Goal: Information Seeking & Learning: Get advice/opinions

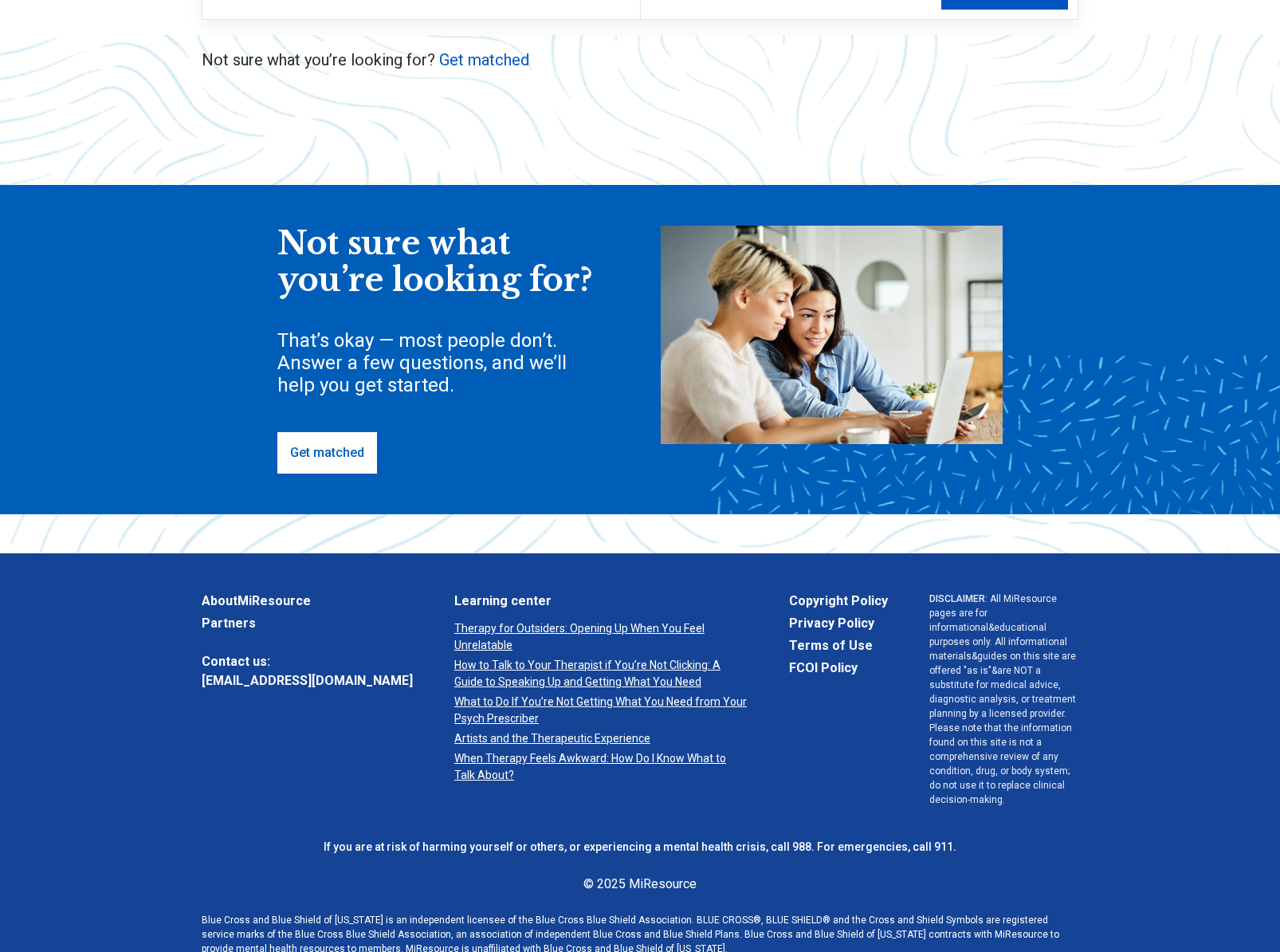
scroll to position [324, 0]
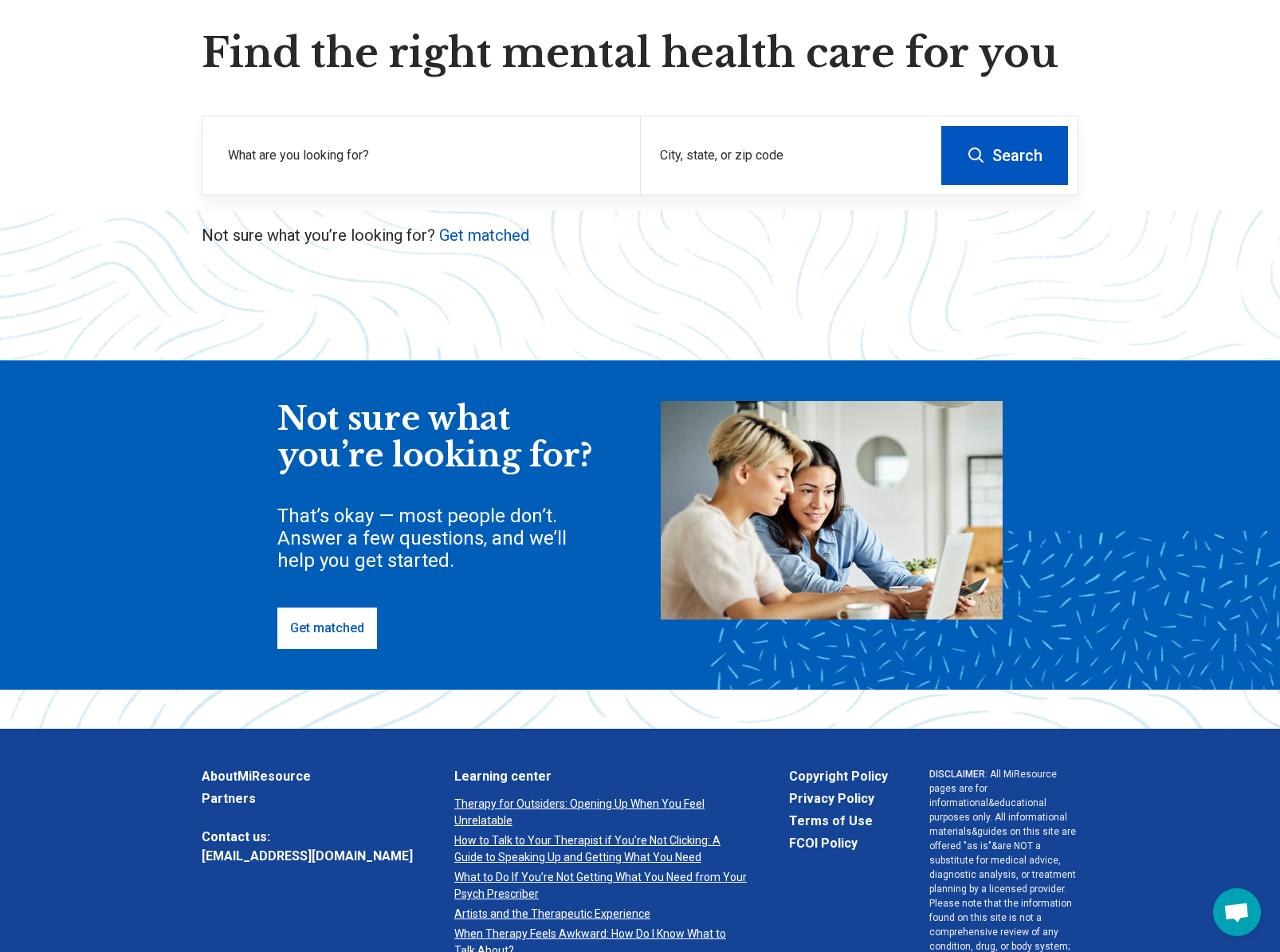
scroll to position [135, 0]
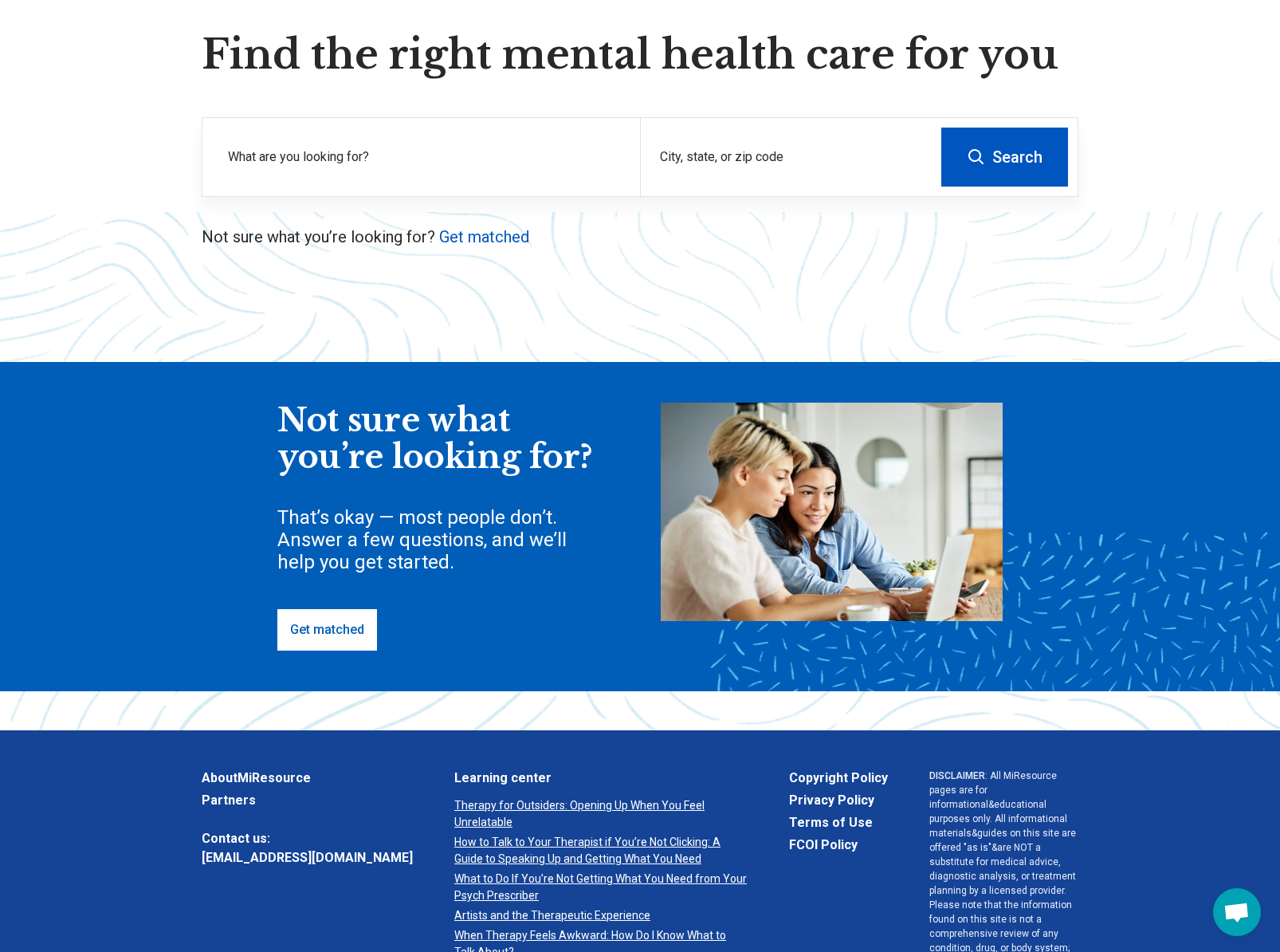
click at [332, 630] on link "Get matched" at bounding box center [327, 630] width 100 height 42
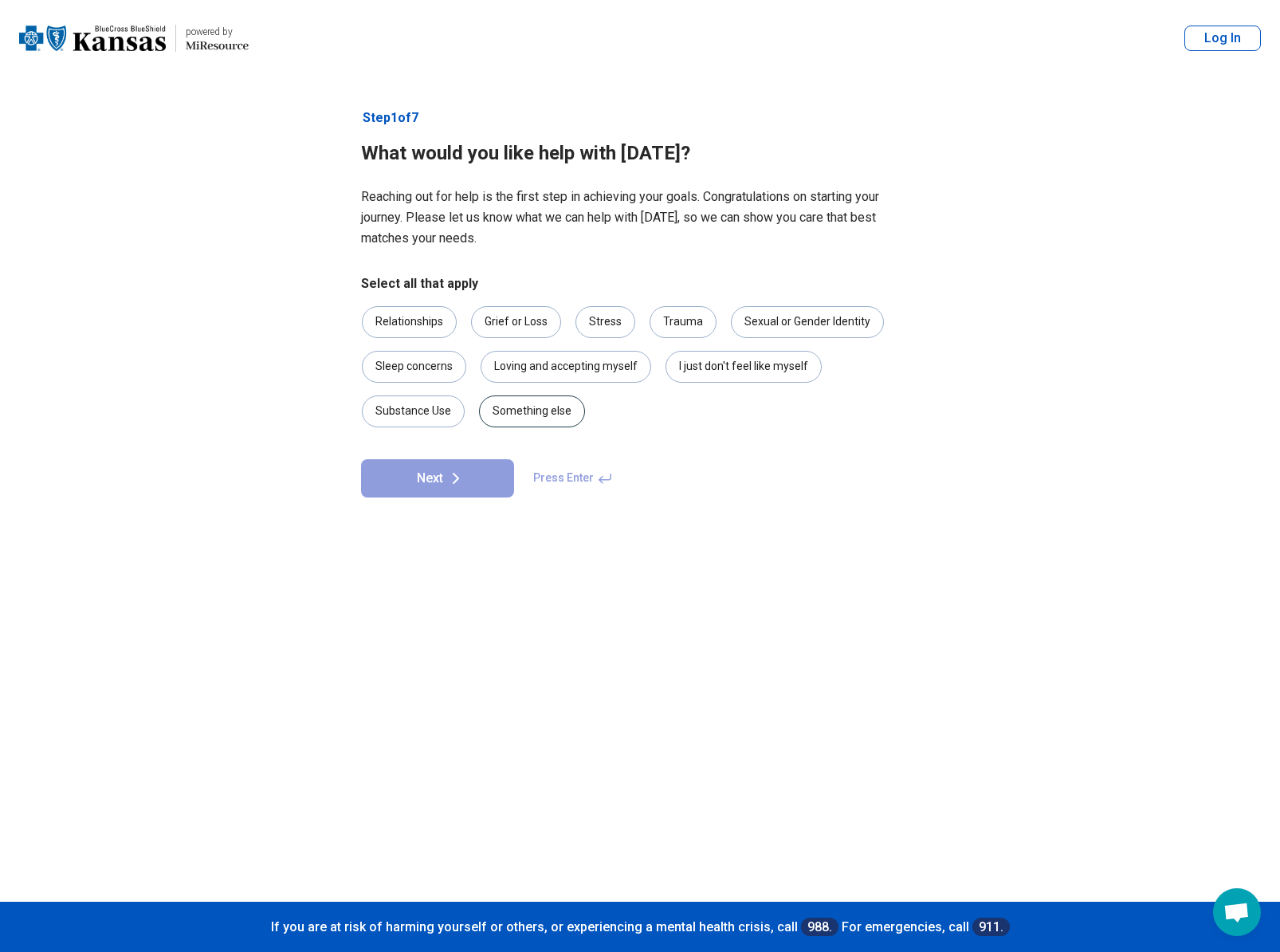
click at [537, 421] on div "Something else" at bounding box center [532, 411] width 106 height 32
click at [791, 373] on div "I just don't feel like myself" at bounding box center [743, 367] width 156 height 32
click at [432, 466] on button "Next" at bounding box center [437, 478] width 153 height 38
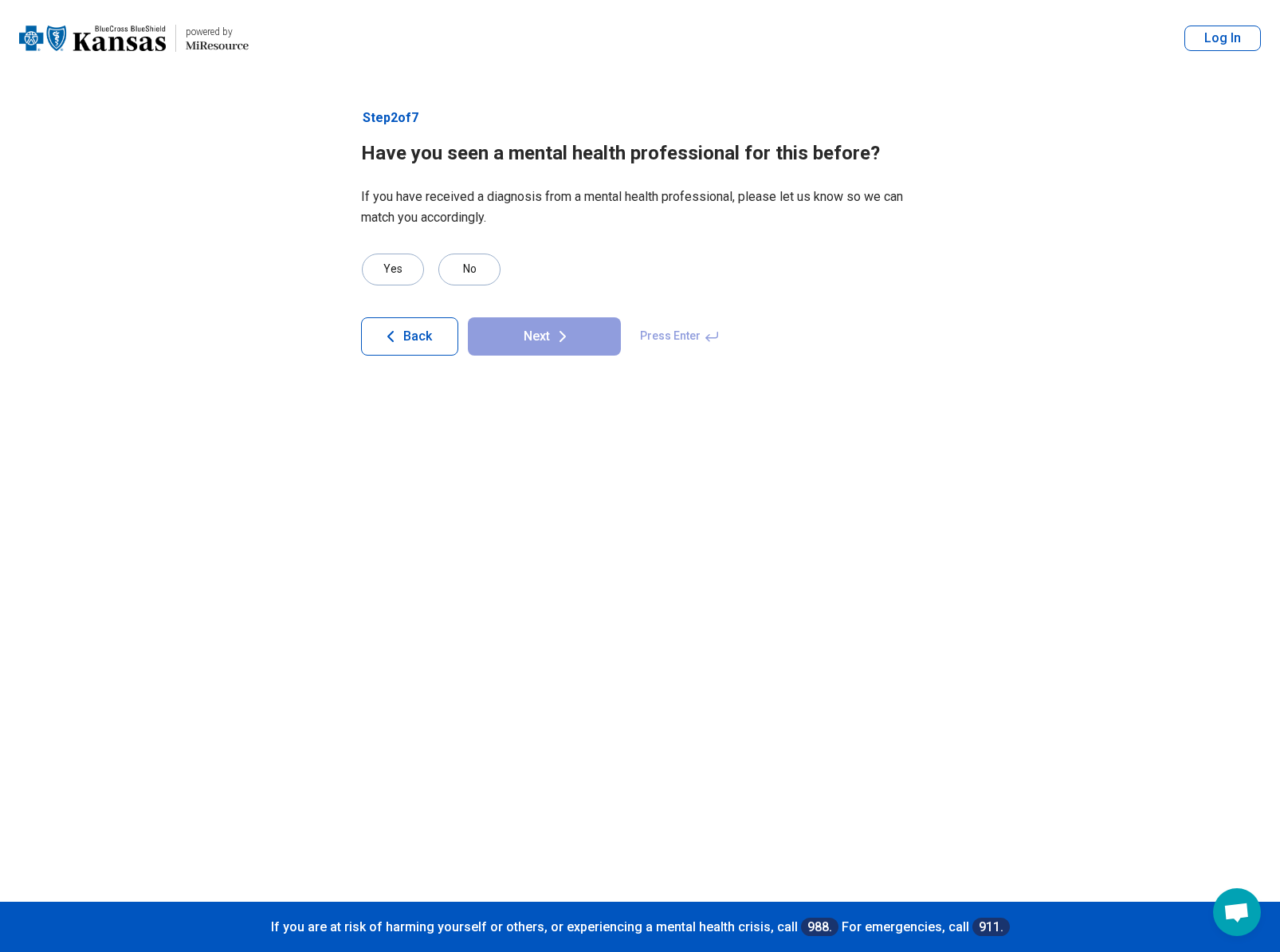
drag, startPoint x: 468, startPoint y: 263, endPoint x: 500, endPoint y: 279, distance: 35.8
click at [468, 263] on div "No" at bounding box center [468, 270] width 62 height 32
click at [545, 335] on button "Next" at bounding box center [544, 336] width 153 height 38
drag, startPoint x: 469, startPoint y: 276, endPoint x: 518, endPoint y: 311, distance: 60.2
click at [469, 276] on div "No" at bounding box center [468, 270] width 62 height 32
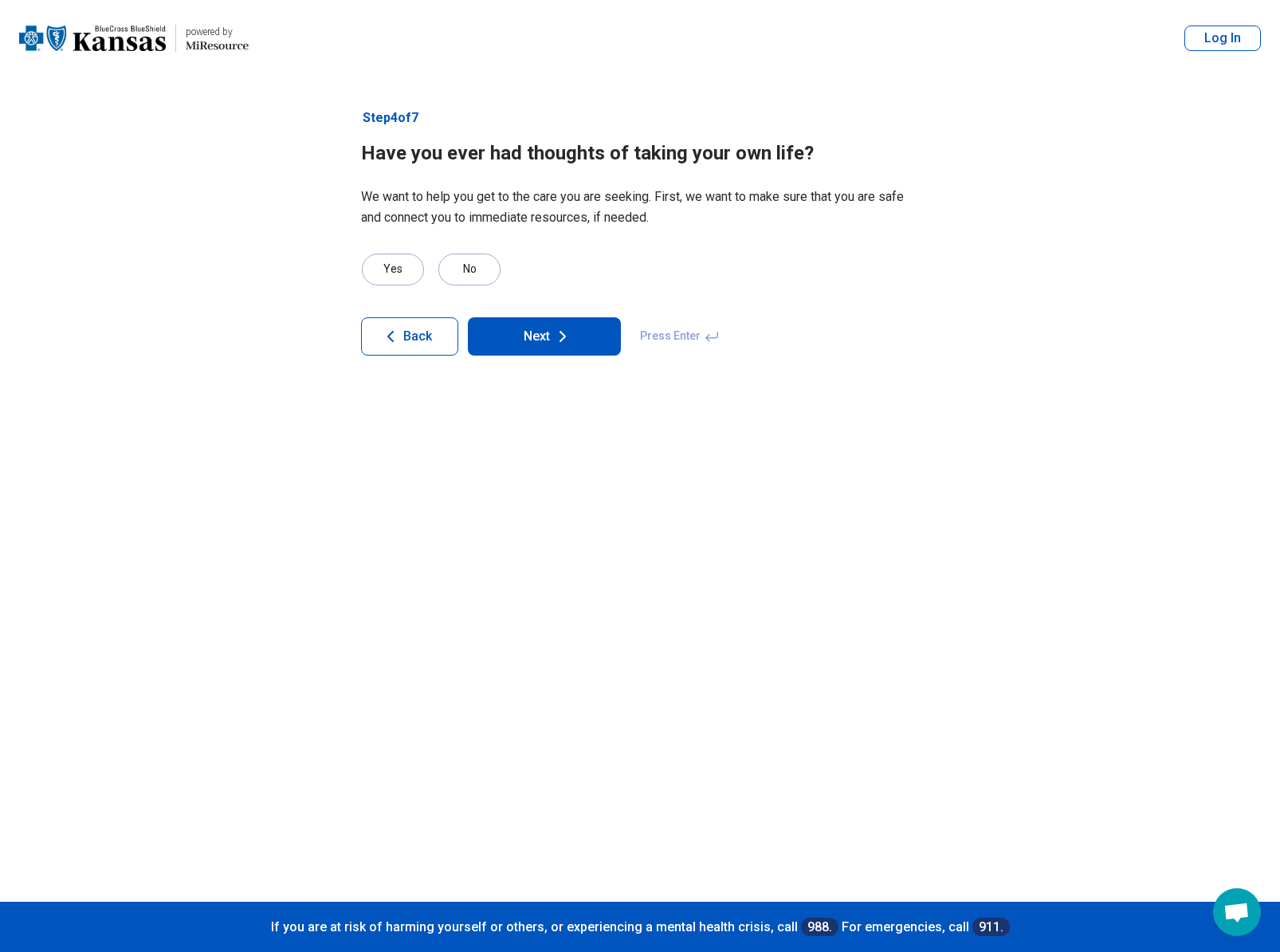
click at [541, 333] on button "Next" at bounding box center [544, 336] width 153 height 38
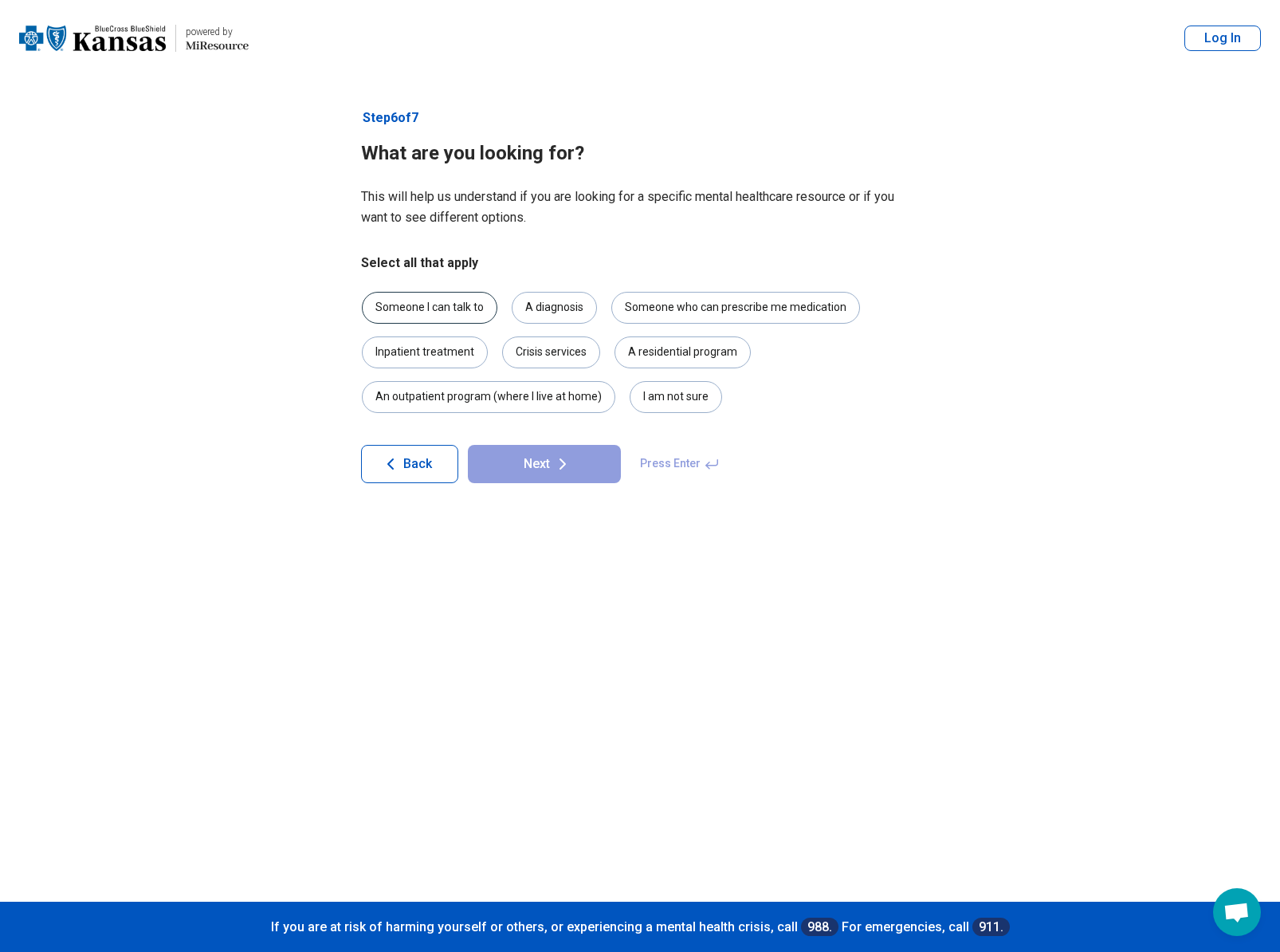
click at [464, 313] on div "Someone I can talk to" at bounding box center [430, 308] width 136 height 32
click at [670, 314] on div "Someone who can prescribe me medication" at bounding box center [736, 308] width 249 height 32
click at [562, 317] on div "A diagnosis" at bounding box center [555, 308] width 86 height 32
click at [581, 462] on button "Next" at bounding box center [544, 464] width 153 height 38
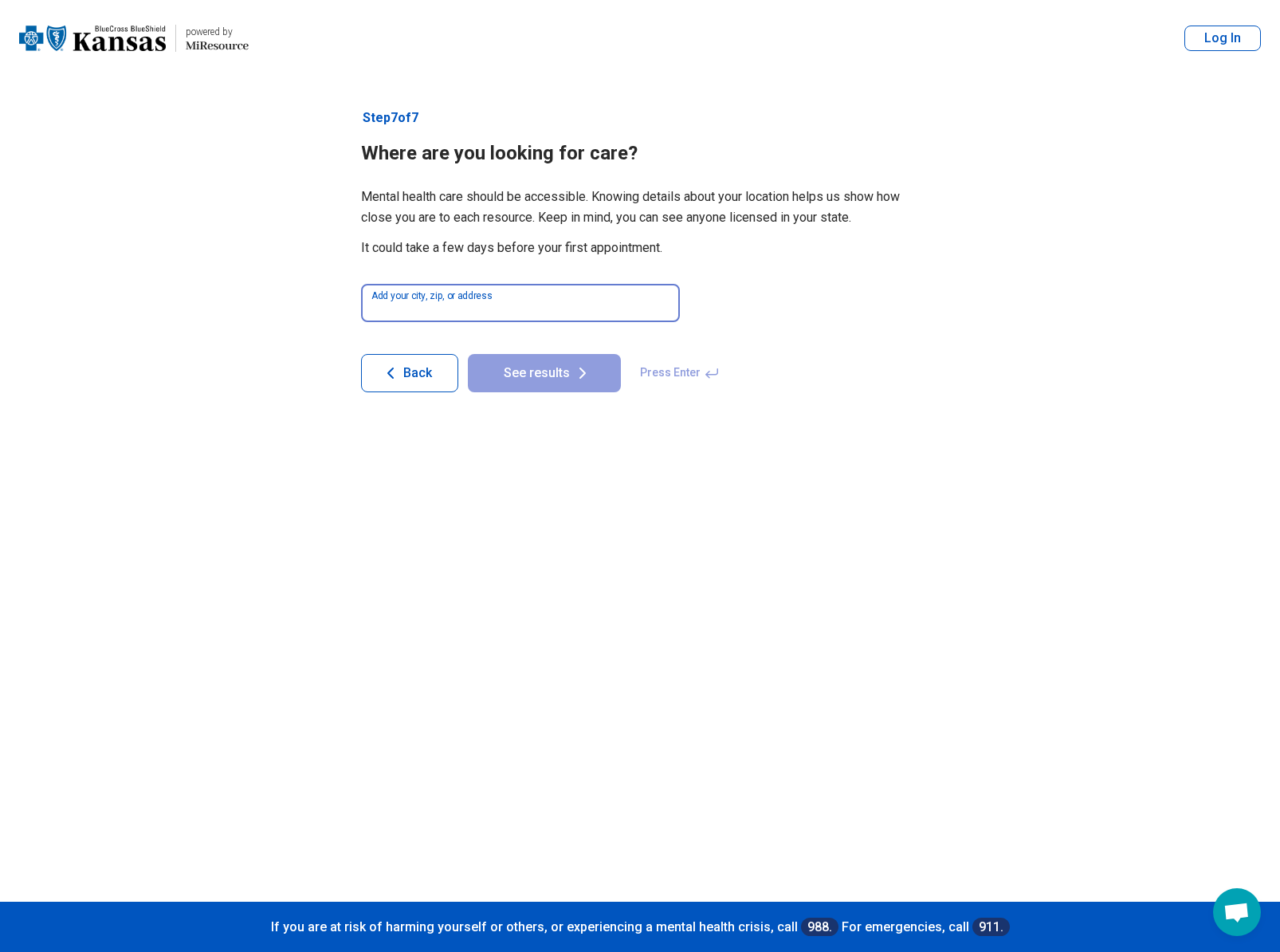
click at [551, 304] on input at bounding box center [521, 303] width 319 height 38
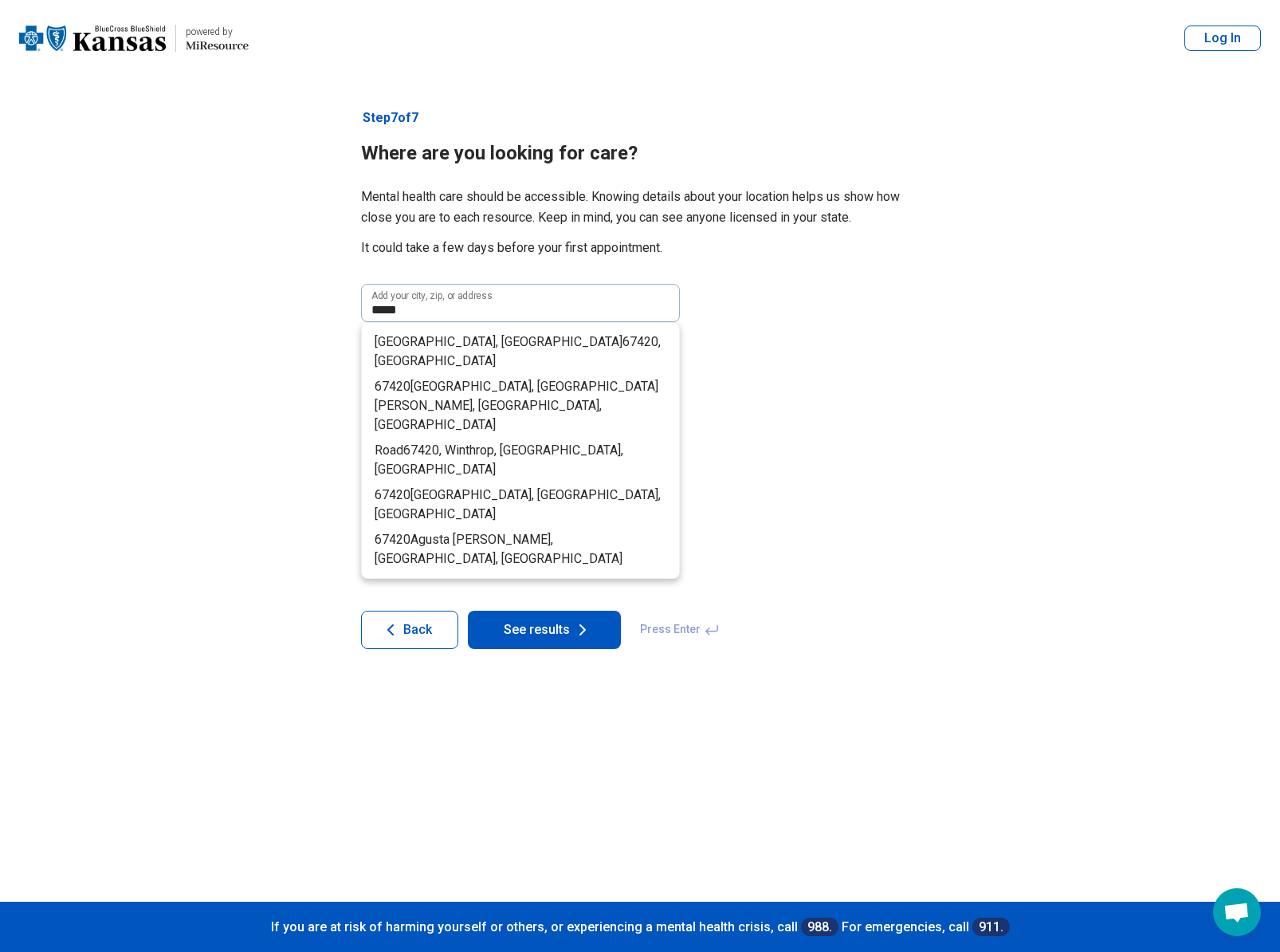
click at [444, 346] on span "Scottsville, KS" at bounding box center [498, 341] width 248 height 15
type input "**********"
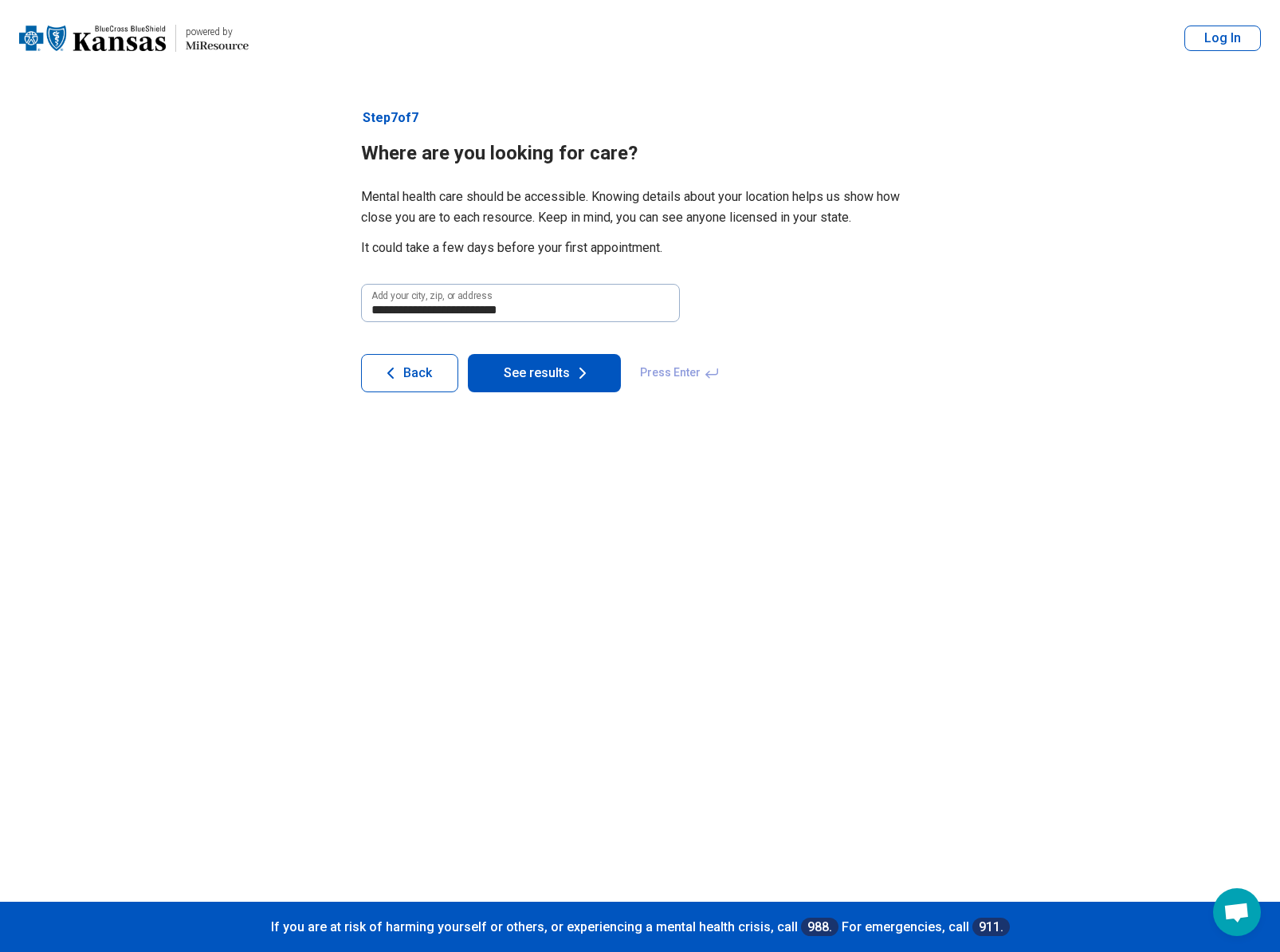
click at [560, 373] on button "See results" at bounding box center [544, 372] width 153 height 38
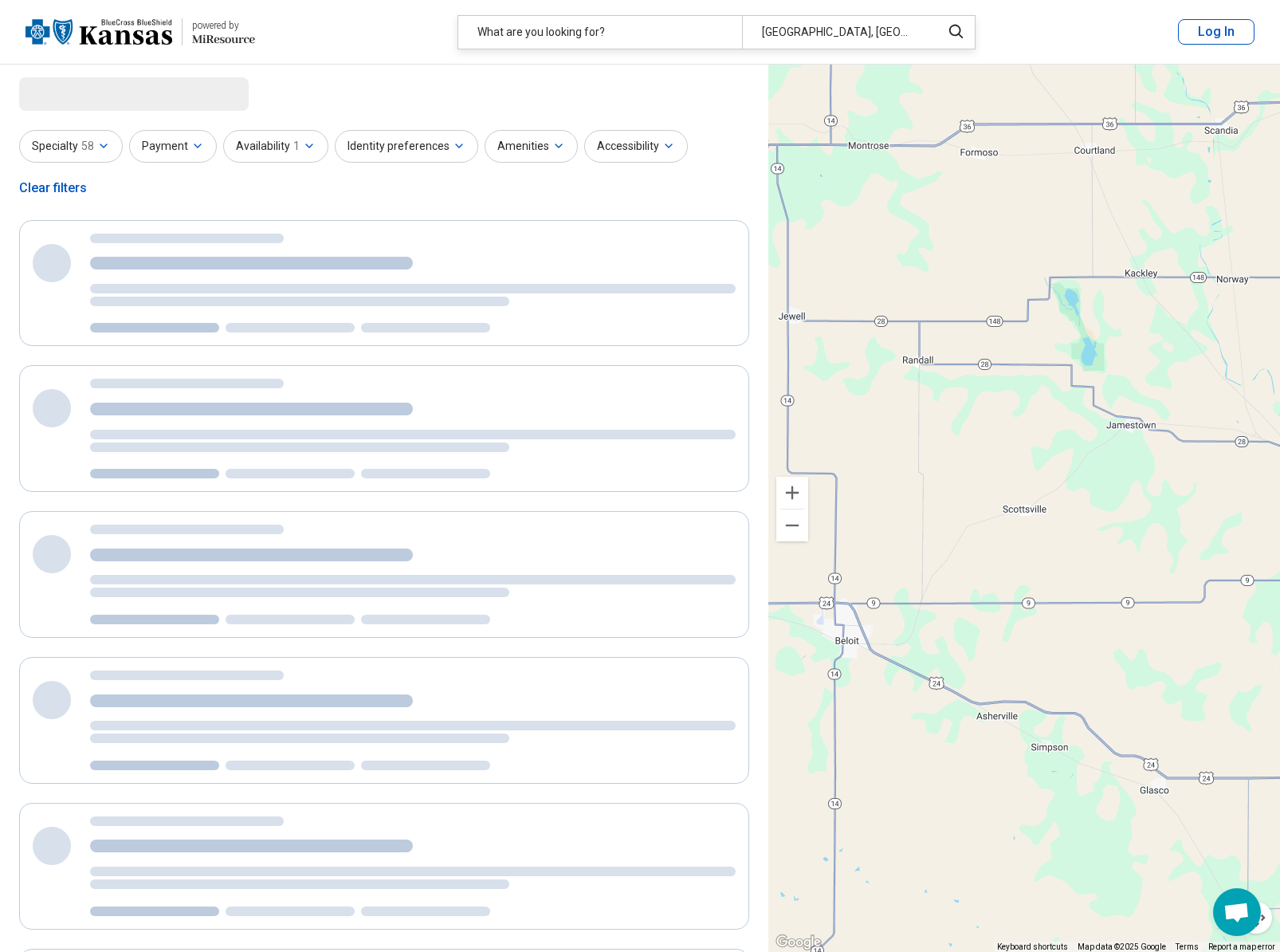
select select "***"
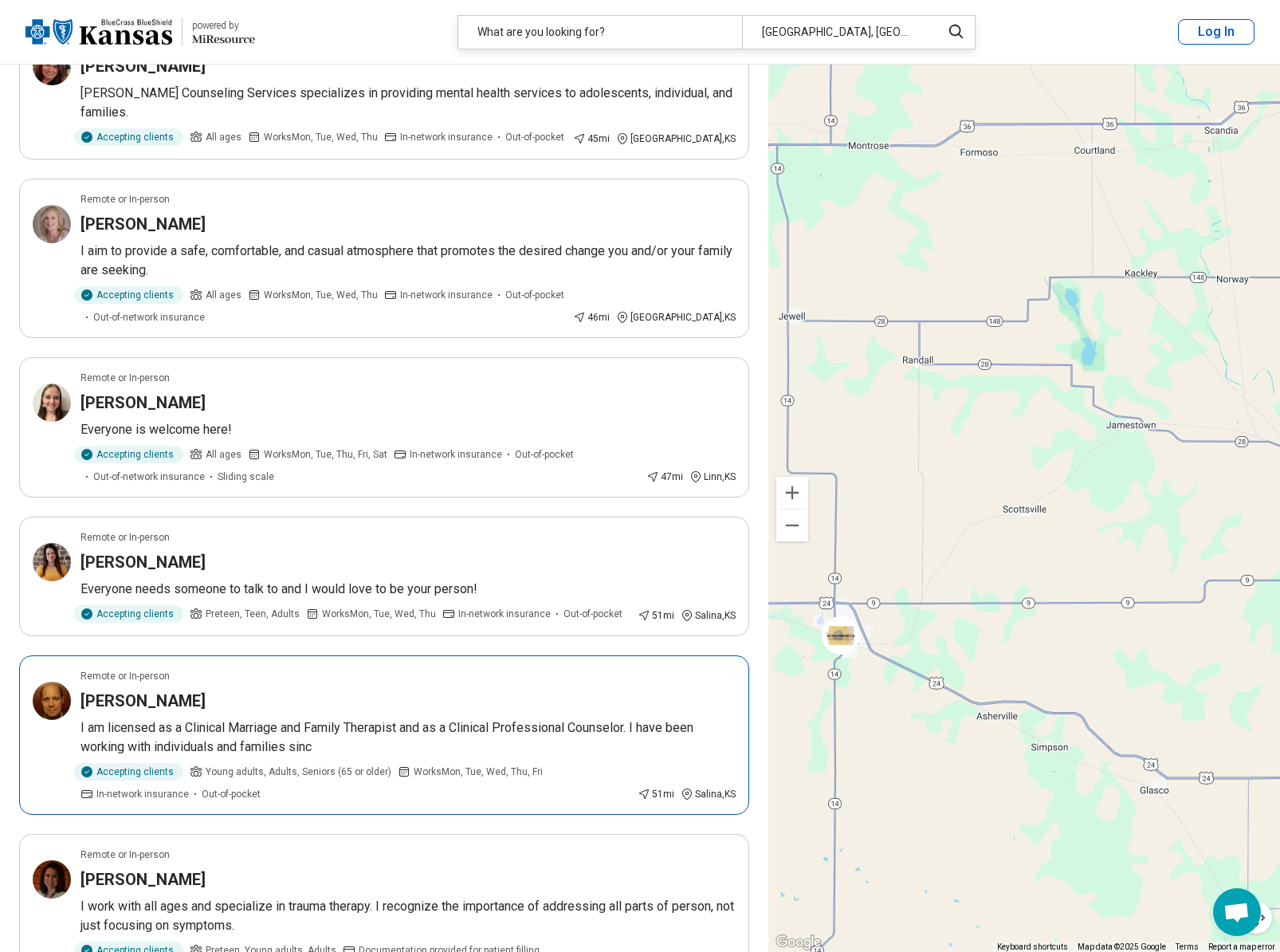
scroll to position [890, 0]
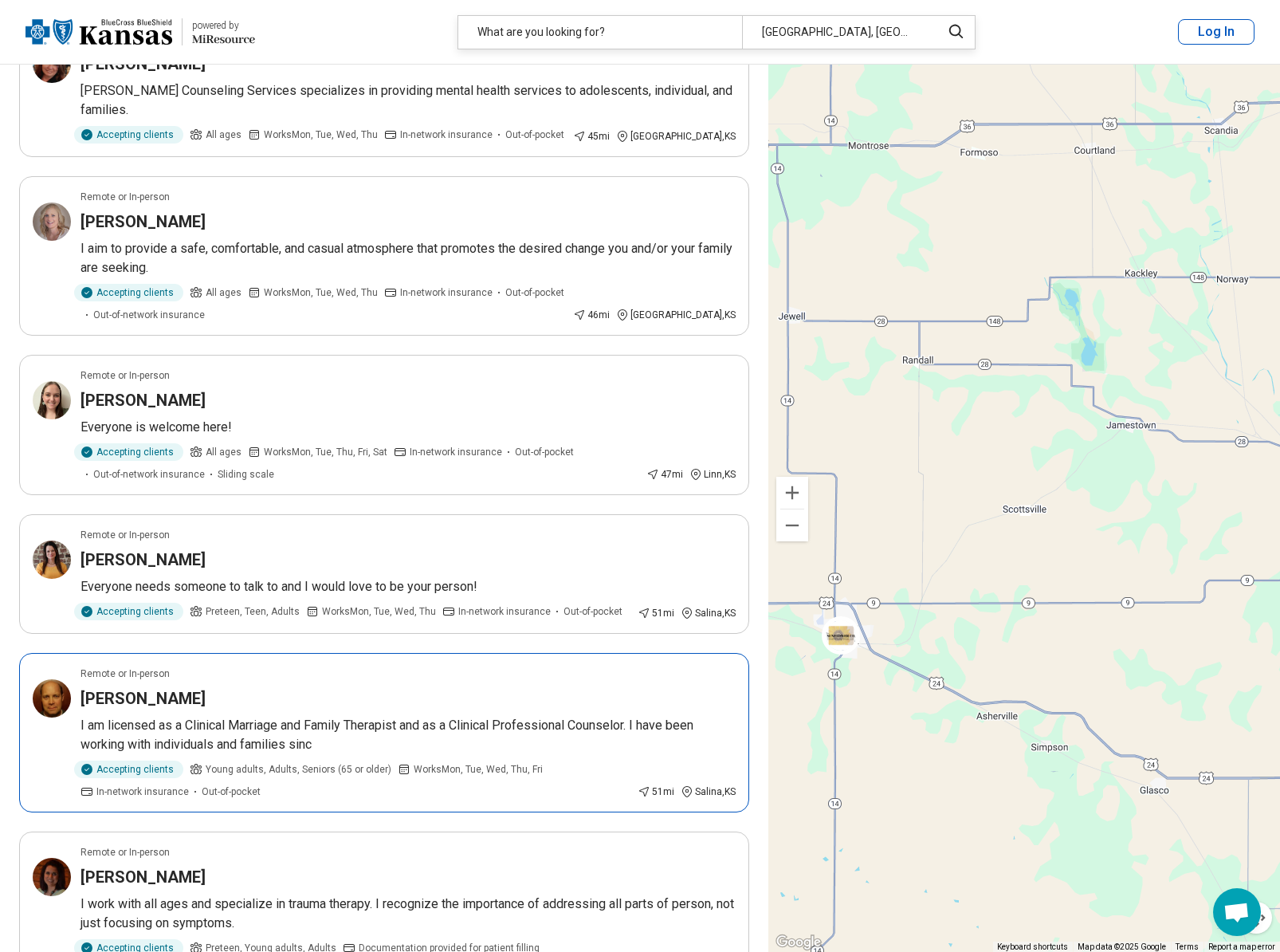
click at [96, 687] on h3 "[PERSON_NAME]" at bounding box center [143, 697] width 125 height 22
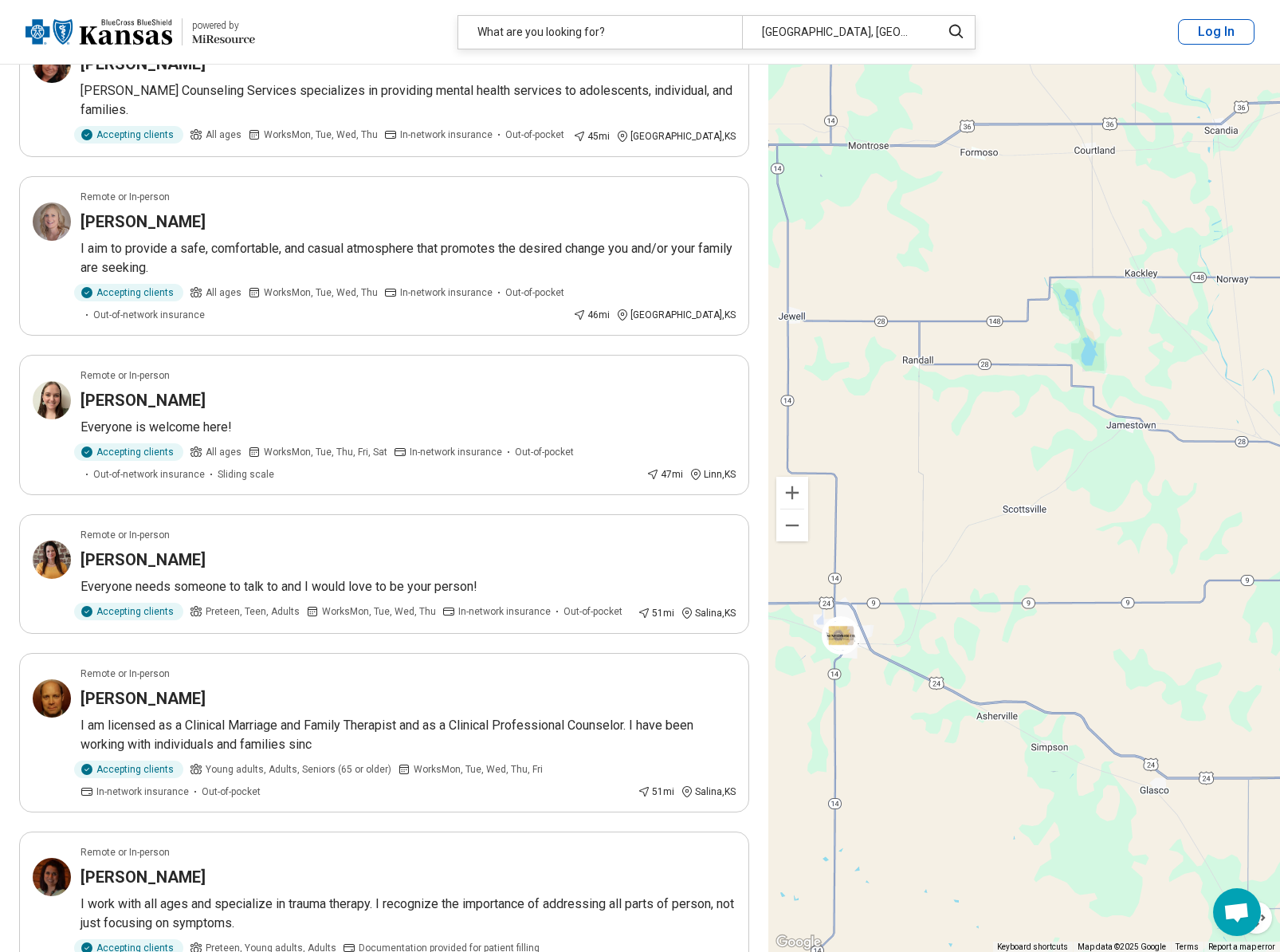
click at [6, 544] on div "**********" at bounding box center [384, 968] width 769 height 3589
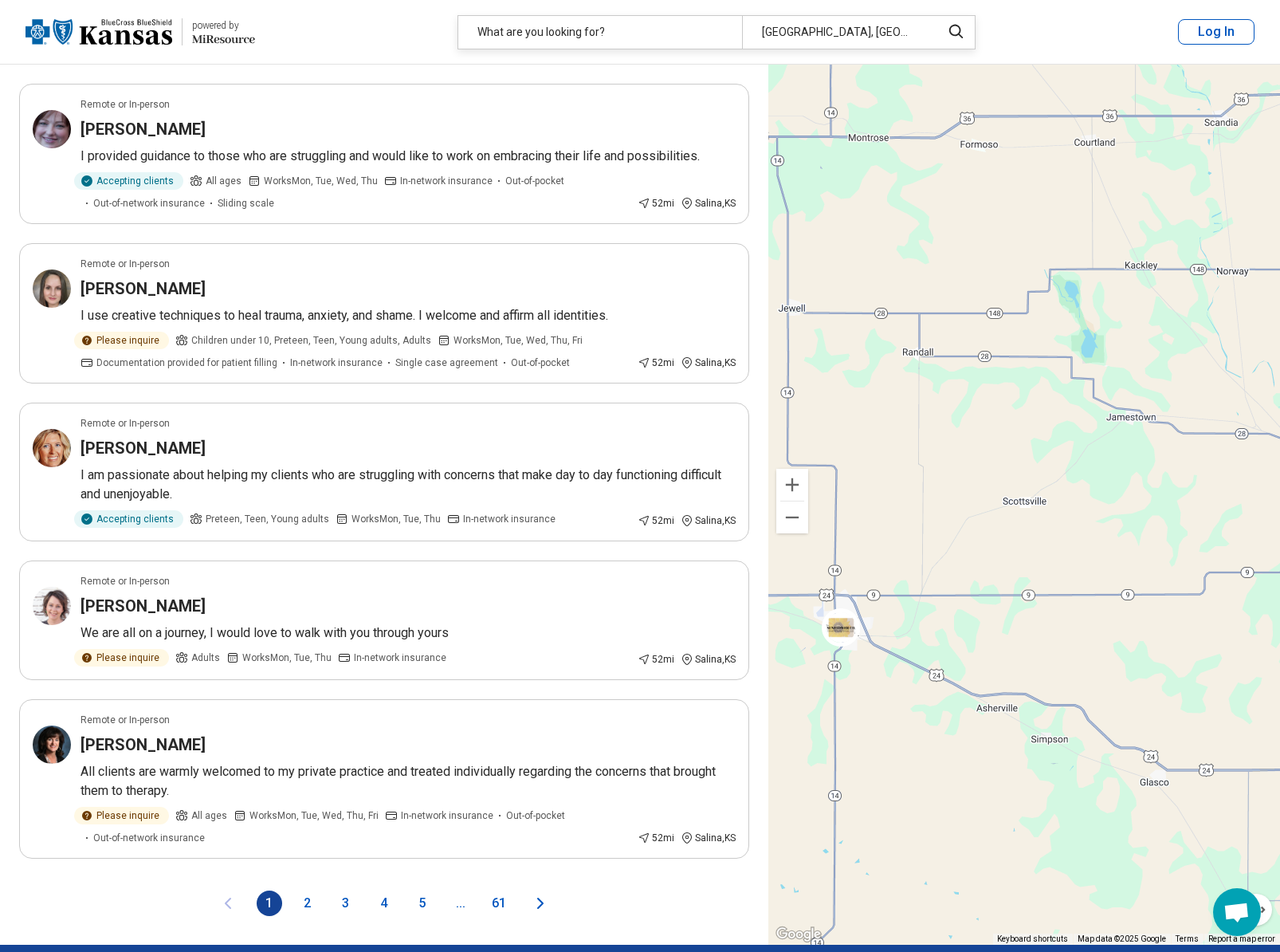
scroll to position [2712, 0]
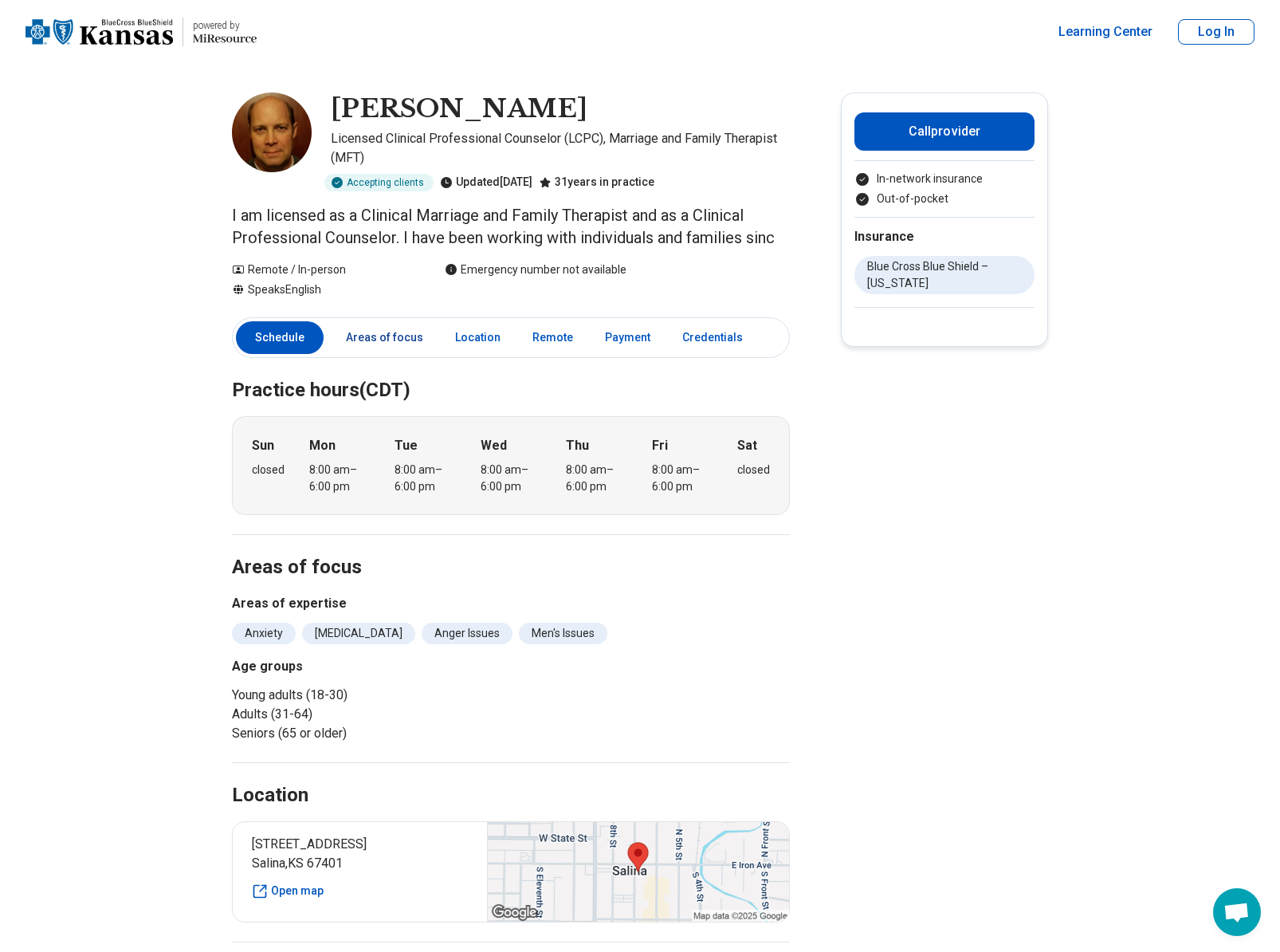
click at [369, 336] on link "Areas of focus" at bounding box center [384, 337] width 96 height 32
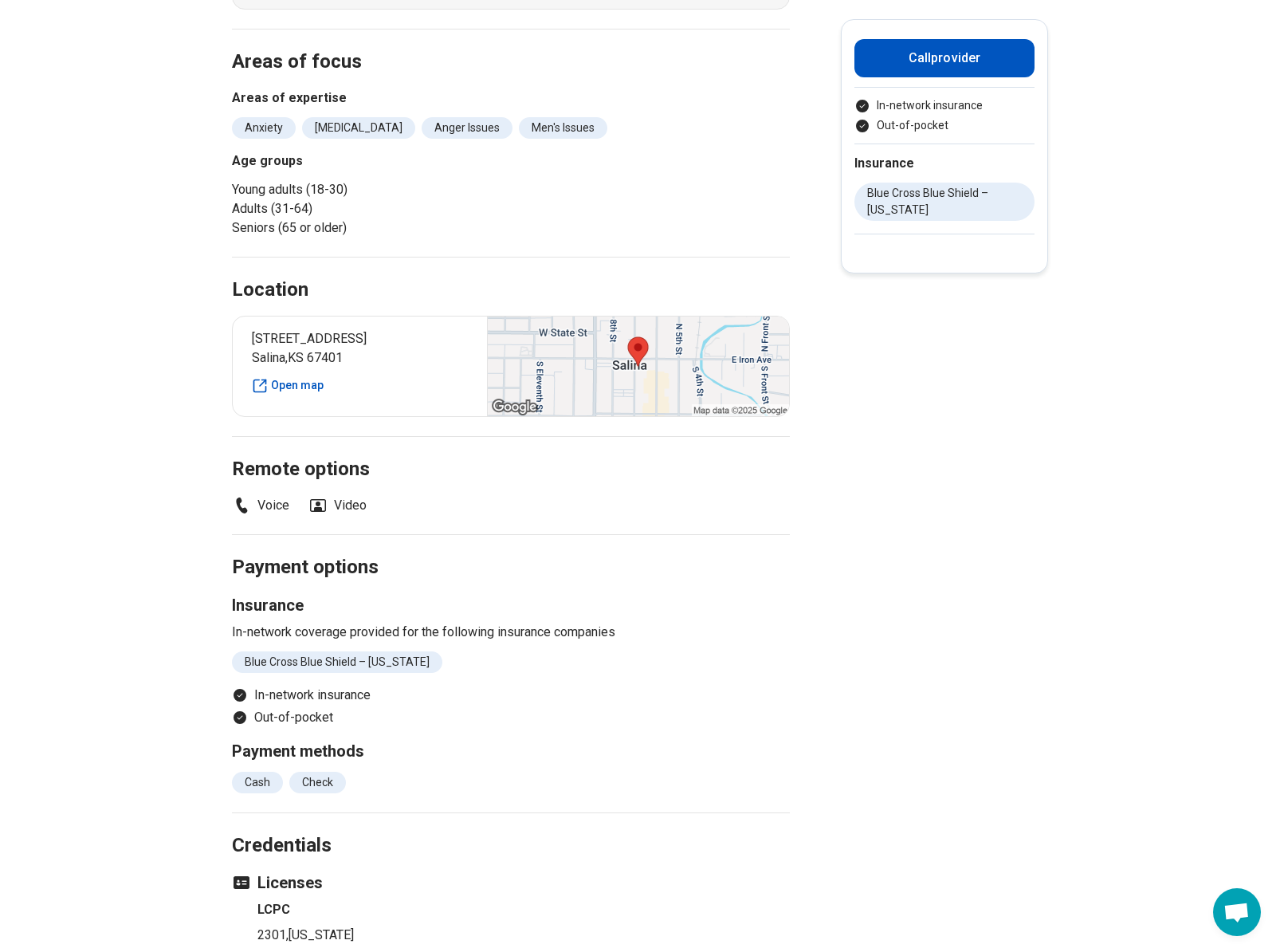
scroll to position [516, 0]
